Goal: Transaction & Acquisition: Purchase product/service

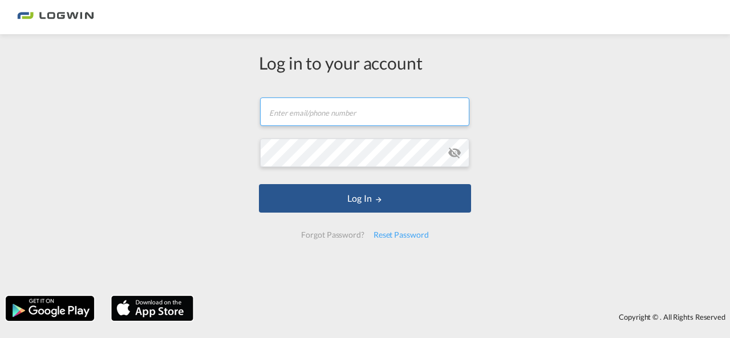
click at [312, 109] on input "text" at bounding box center [364, 112] width 209 height 29
type input "[PERSON_NAME][EMAIL_ADDRESS][PERSON_NAME][DOMAIN_NAME]"
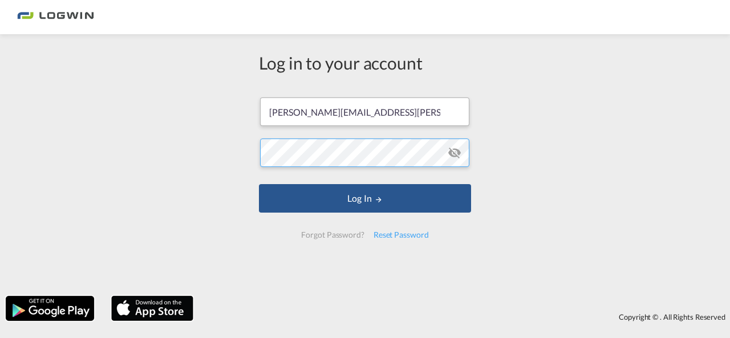
click at [259, 184] on button "Log In" at bounding box center [365, 198] width 212 height 29
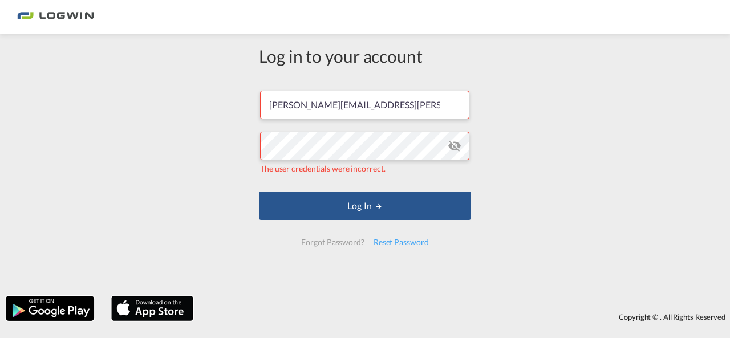
click at [448, 149] on md-icon "icon-eye-off" at bounding box center [455, 146] width 14 height 14
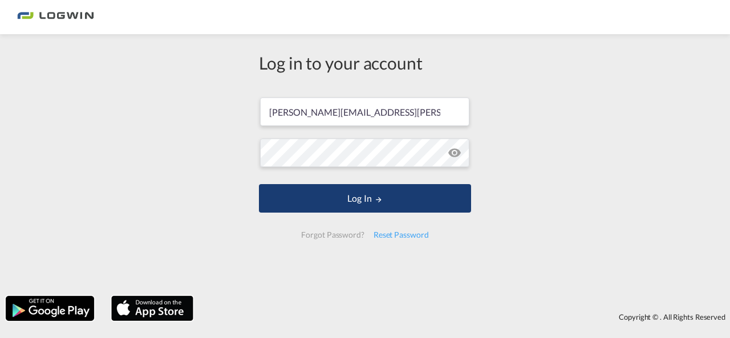
click at [349, 193] on button "Log In" at bounding box center [365, 198] width 212 height 29
click at [357, 198] on button "Log In" at bounding box center [365, 198] width 212 height 29
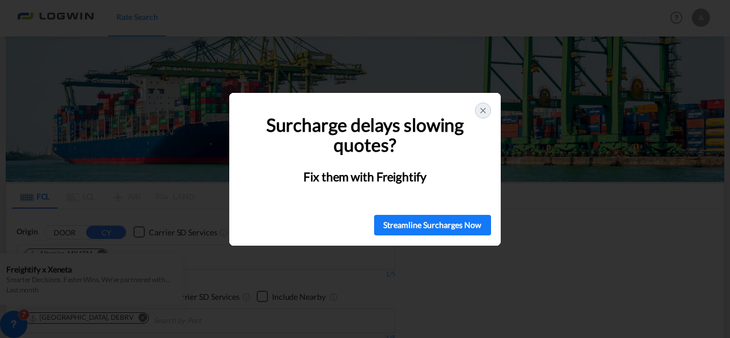
click at [477, 112] on div at bounding box center [483, 111] width 16 height 16
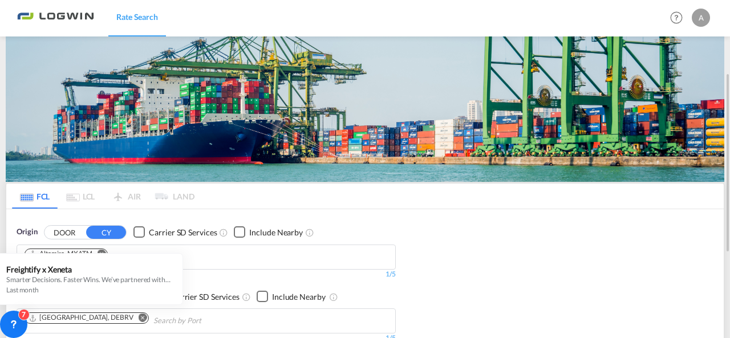
scroll to position [119, 0]
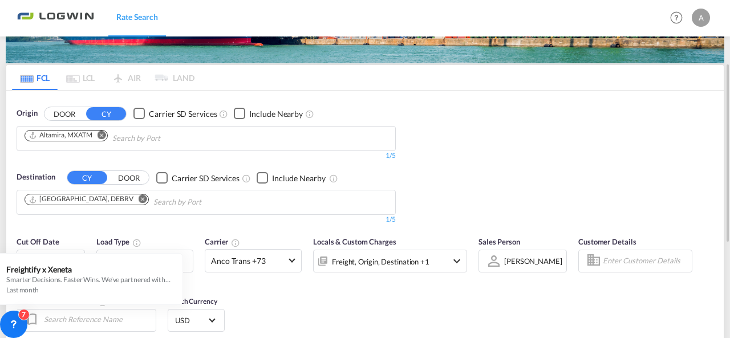
click at [102, 135] on md-icon "Remove" at bounding box center [102, 135] width 9 height 9
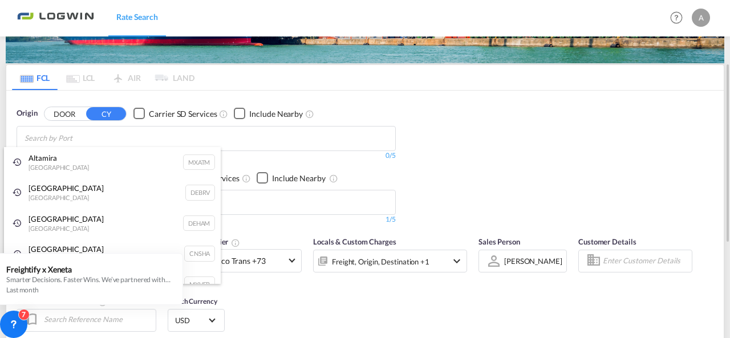
type input "v"
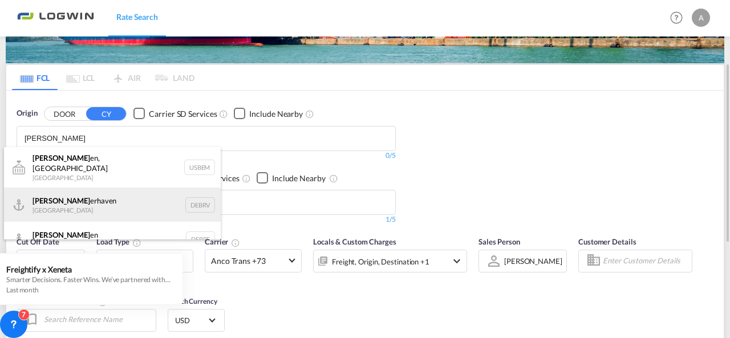
type input "[PERSON_NAME]"
click at [64, 197] on div "[PERSON_NAME] erhaven [GEOGRAPHIC_DATA] DEBRV" at bounding box center [112, 205] width 217 height 34
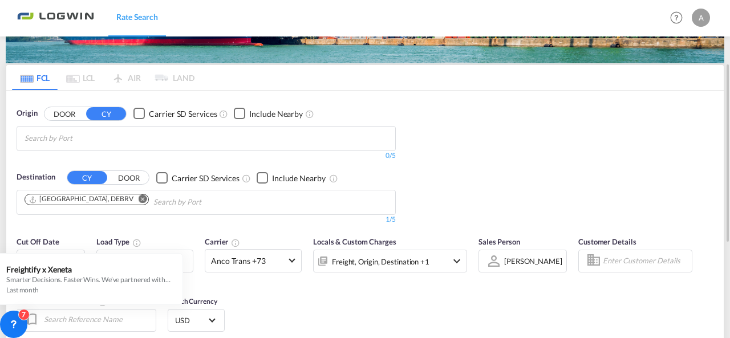
click at [139, 197] on md-icon "Remove" at bounding box center [143, 199] width 9 height 9
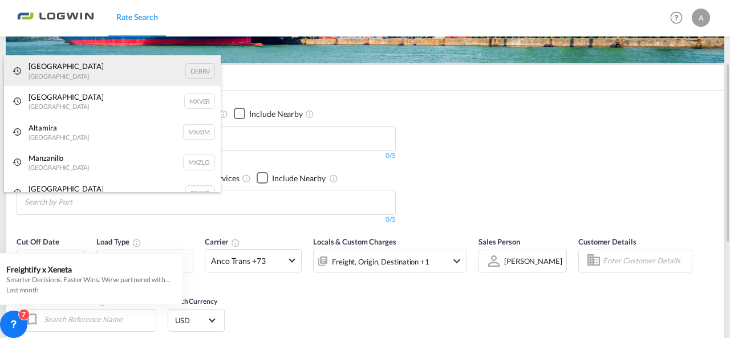
click at [79, 77] on div "[GEOGRAPHIC_DATA] [GEOGRAPHIC_DATA] DEBRV" at bounding box center [112, 70] width 217 height 31
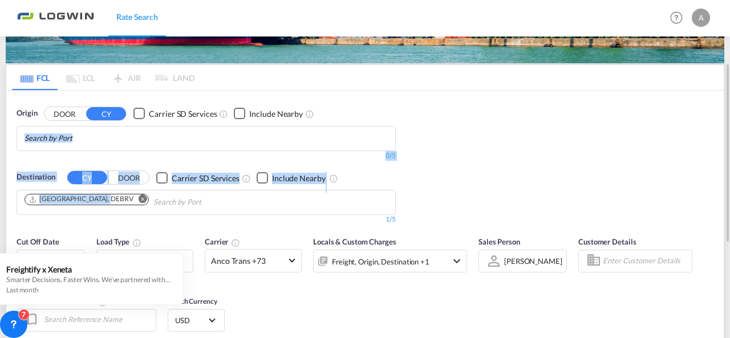
drag, startPoint x: 98, startPoint y: 198, endPoint x: 60, endPoint y: 136, distance: 72.2
click at [60, 136] on div "Origin DOOR CY Carrier SD Services Include Nearby 0/5 0/ Destination CY DOOR Ca…" at bounding box center [364, 161] width 717 height 140
click at [139, 199] on md-icon "Remove" at bounding box center [143, 199] width 9 height 9
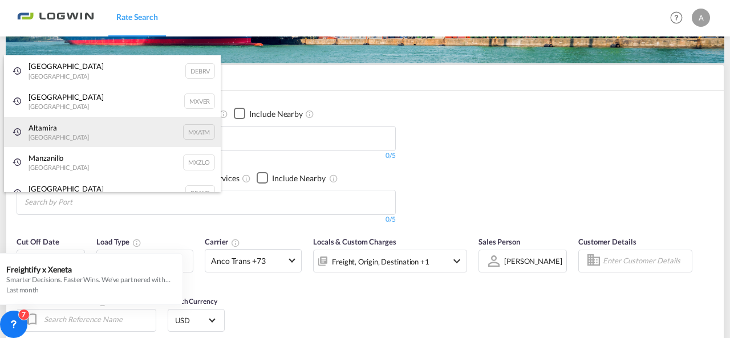
click at [47, 135] on div "Altamira [GEOGRAPHIC_DATA] MXATM" at bounding box center [112, 132] width 217 height 31
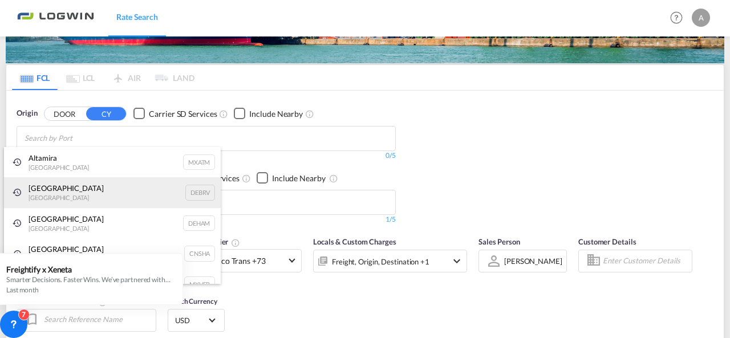
click at [45, 186] on div "[GEOGRAPHIC_DATA] [GEOGRAPHIC_DATA] DEBRV" at bounding box center [112, 192] width 217 height 31
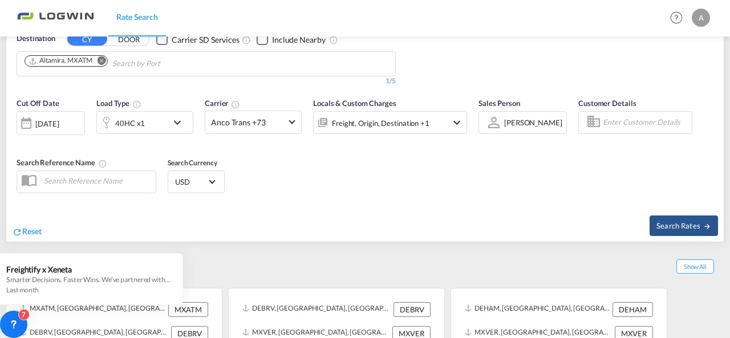
scroll to position [268, 0]
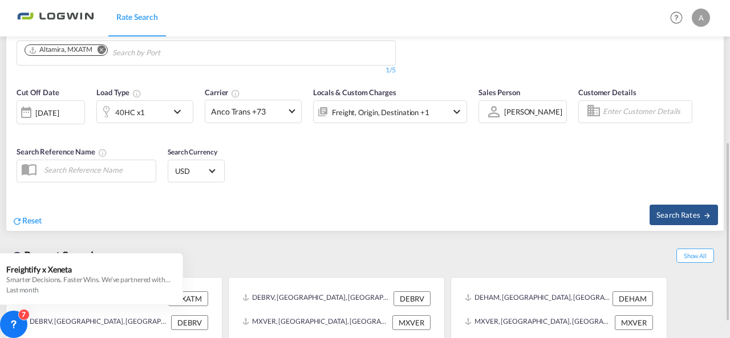
click at [175, 111] on md-icon "icon-chevron-down" at bounding box center [180, 112] width 19 height 14
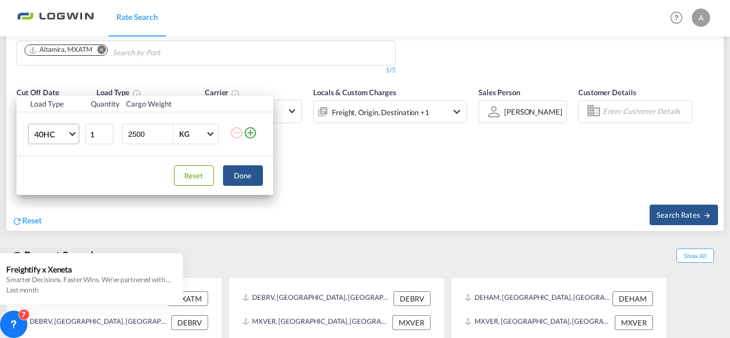
click at [65, 133] on span "40HC" at bounding box center [50, 134] width 33 height 11
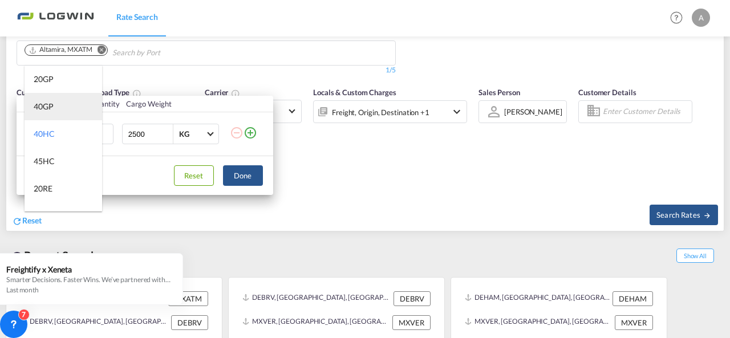
click at [41, 101] on div "40GP" at bounding box center [44, 106] width 20 height 11
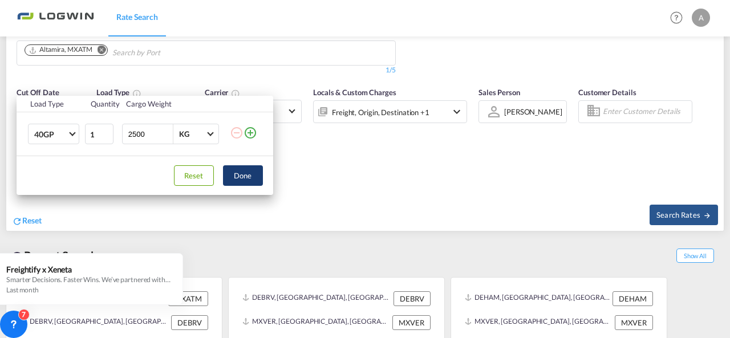
click at [249, 177] on button "Done" at bounding box center [243, 175] width 40 height 21
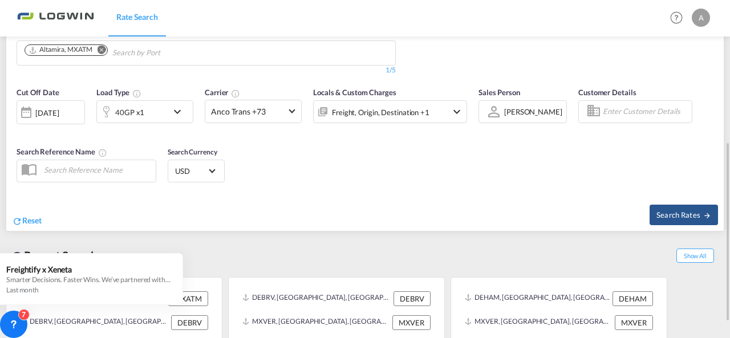
click at [49, 108] on div "[DATE]" at bounding box center [46, 113] width 23 height 10
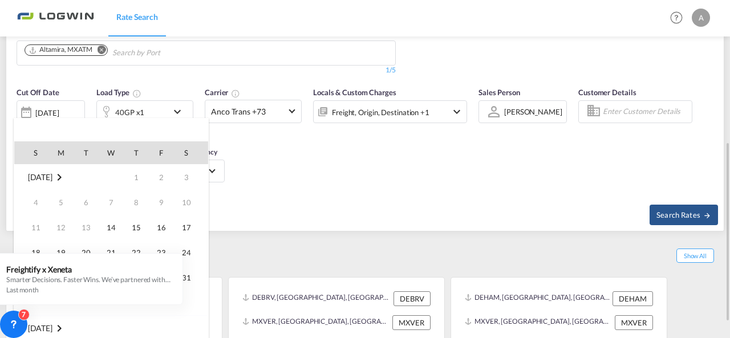
scroll to position [453, 0]
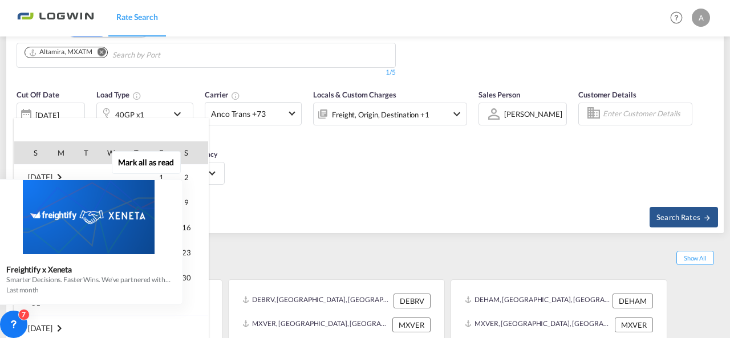
click at [189, 224] on div "Mark all as read Freightify x Xeneta Smarter Decisions. Faster Wins. We’ve part…" at bounding box center [91, 226] width 206 height 157
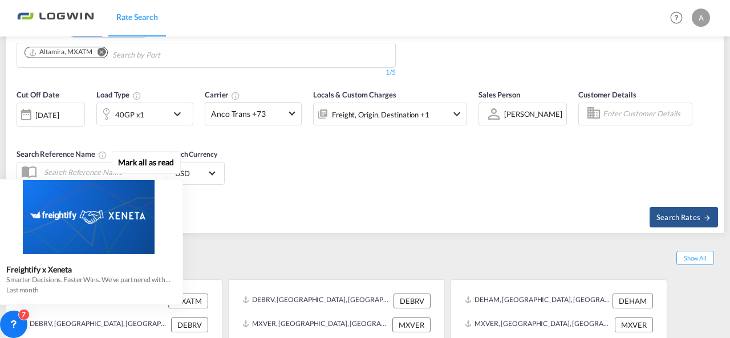
scroll to position [268, 0]
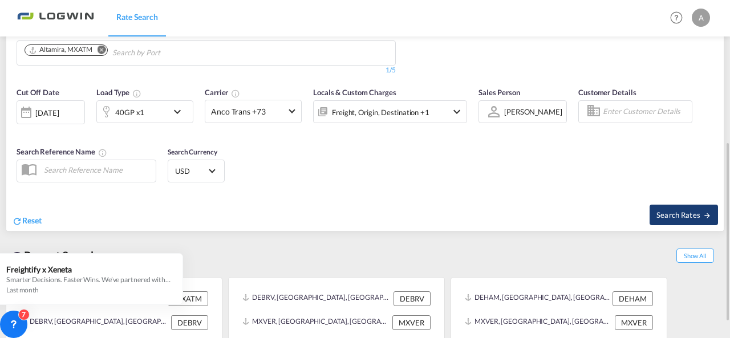
click at [672, 212] on span "Search Rates" at bounding box center [683, 214] width 55 height 9
type input "DEBRV to MXATM / [DATE]"
